Goal: Task Accomplishment & Management: Use online tool/utility

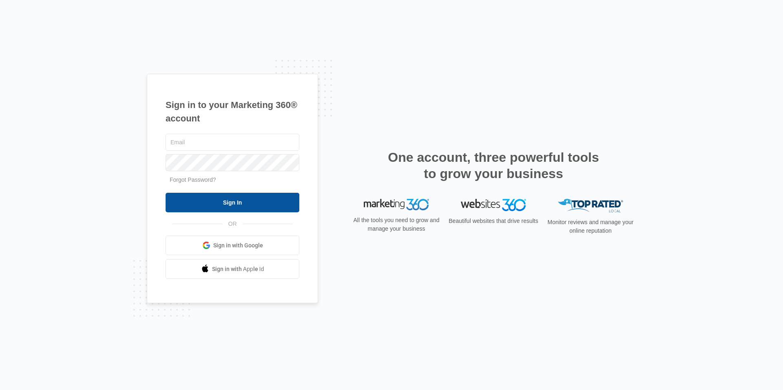
type input "[EMAIL_ADDRESS][DOMAIN_NAME]"
click at [254, 206] on input "Sign In" at bounding box center [232, 203] width 134 height 20
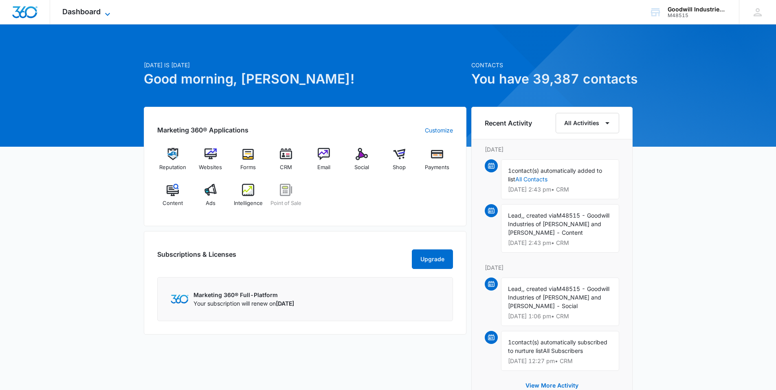
click at [83, 9] on span "Dashboard" at bounding box center [81, 11] width 38 height 9
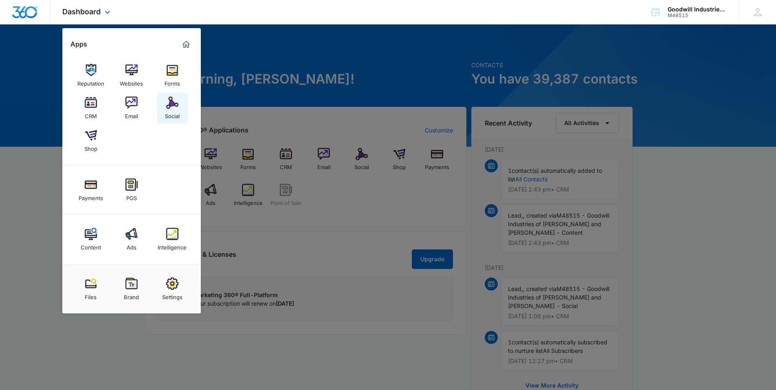
click at [172, 116] on div "Social" at bounding box center [172, 114] width 15 height 11
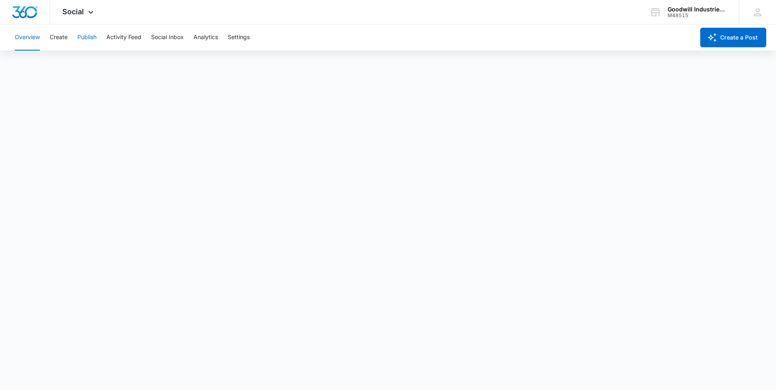
click at [82, 42] on button "Publish" at bounding box center [86, 37] width 19 height 26
